Goal: Complete application form

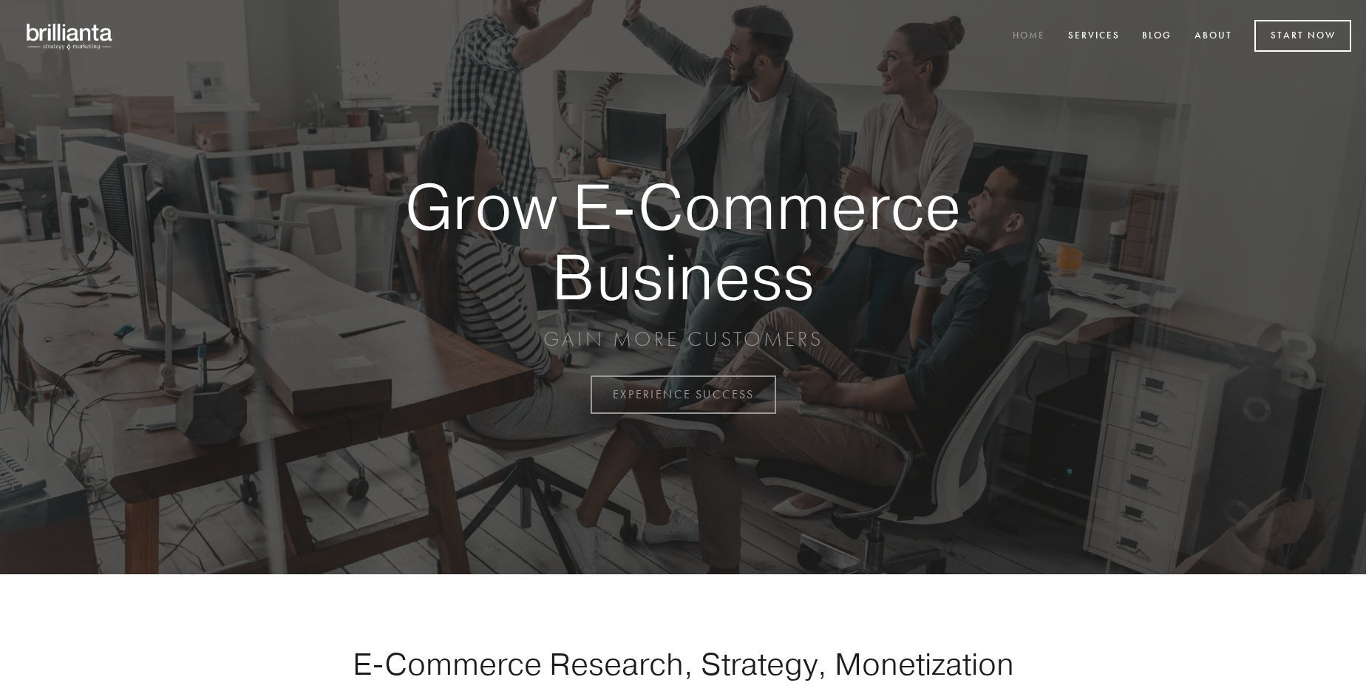
scroll to position [3875, 0]
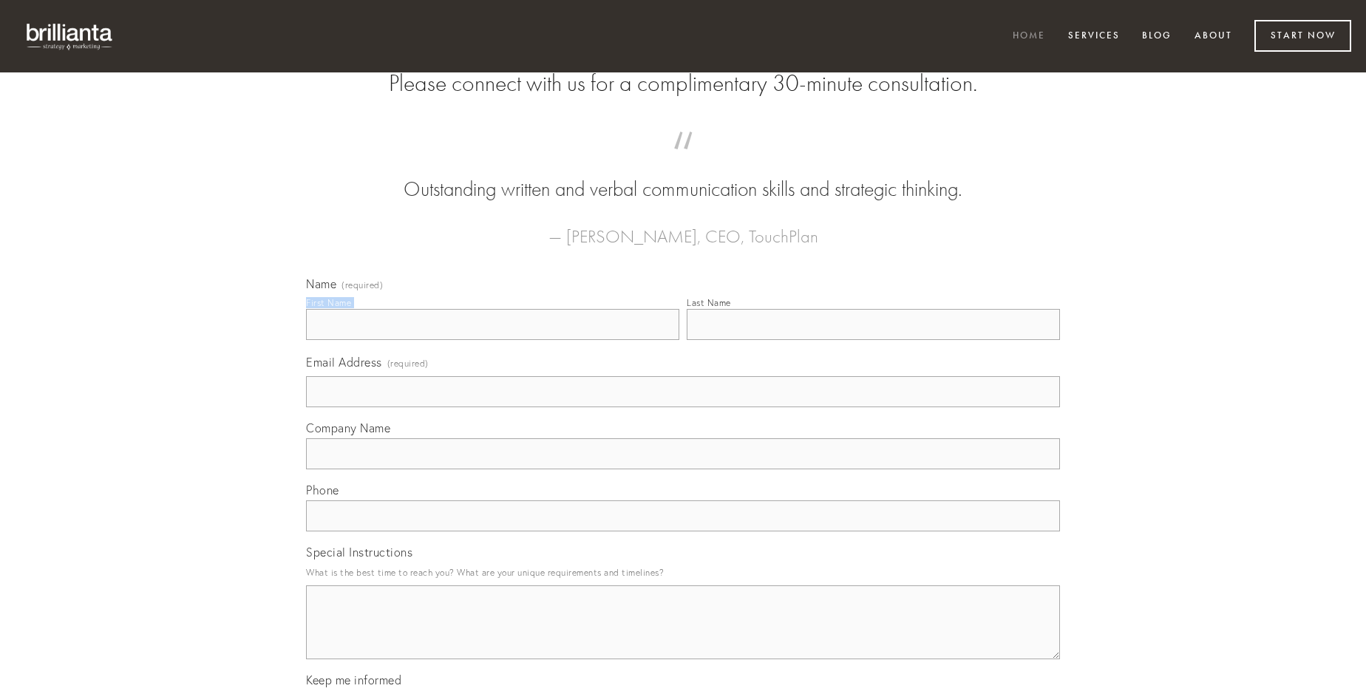
type input "[PERSON_NAME]"
click at [873, 340] on input "Last Name" at bounding box center [873, 324] width 373 height 31
type input "[PERSON_NAME]"
click at [683, 407] on input "Email Address (required)" at bounding box center [683, 391] width 754 height 31
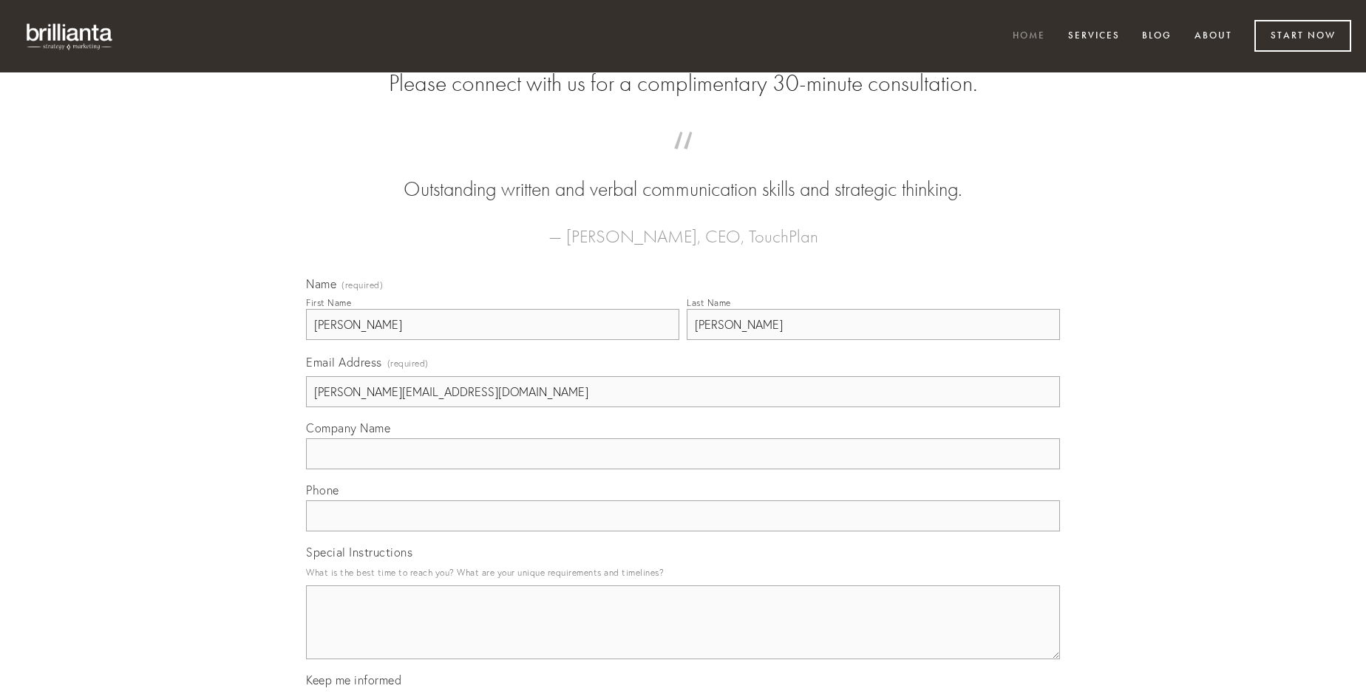
type input "[PERSON_NAME][EMAIL_ADDRESS][DOMAIN_NAME]"
click at [683, 469] on input "Company Name" at bounding box center [683, 453] width 754 height 31
type input "tenuis"
click at [683, 532] on input "text" at bounding box center [683, 516] width 754 height 31
click at [683, 636] on textarea "Special Instructions" at bounding box center [683, 623] width 754 height 74
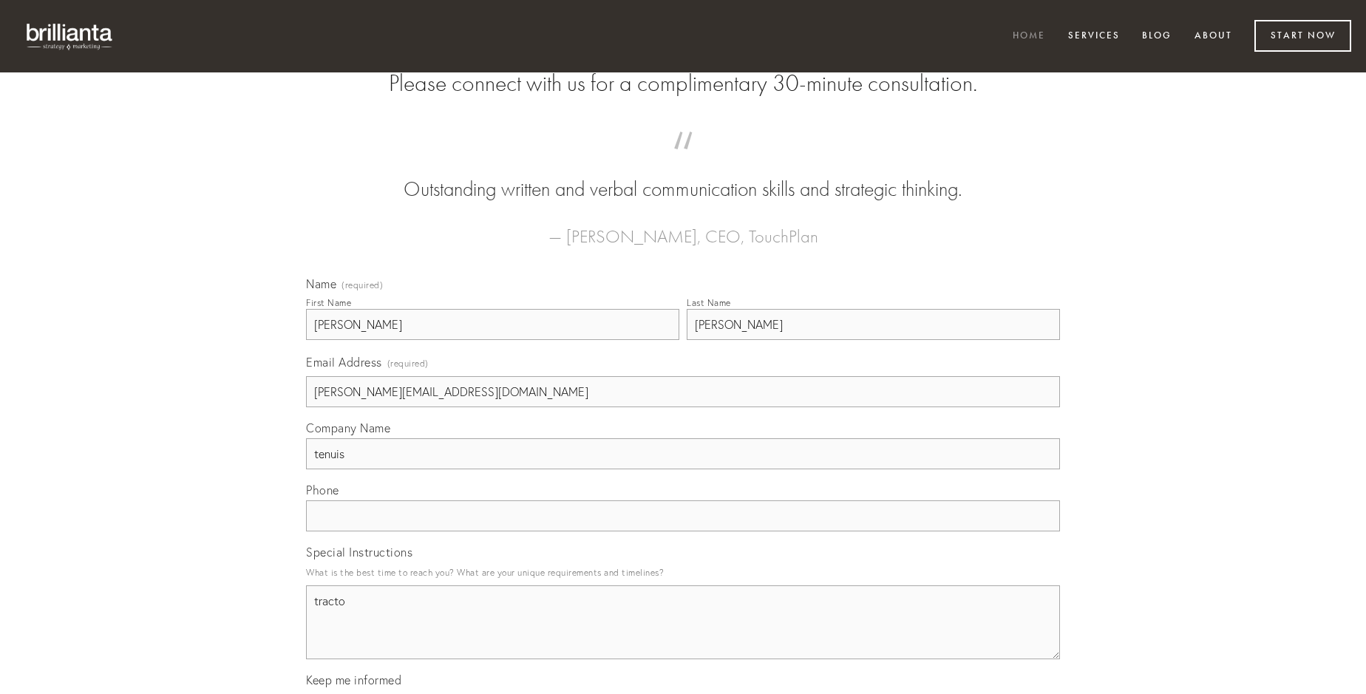
type textarea "tracto"
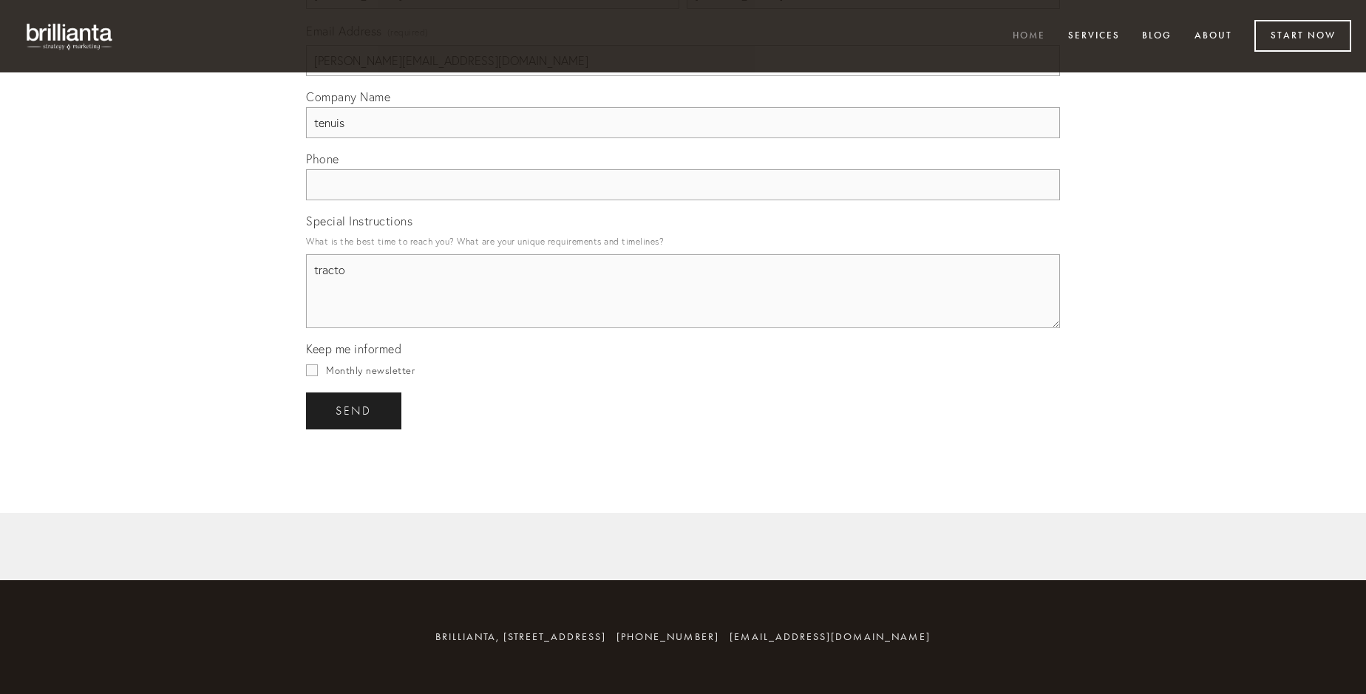
click at [355, 410] on span "send" at bounding box center [354, 410] width 36 height 13
